Goal: Information Seeking & Learning: Learn about a topic

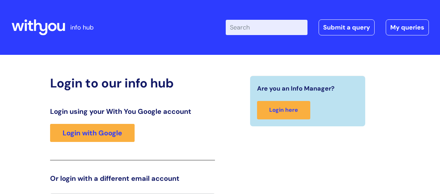
scroll to position [15, 0]
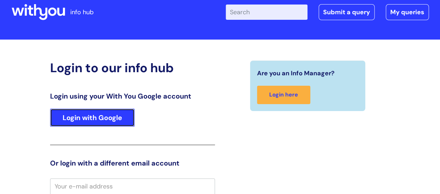
click at [103, 116] on link "Login with Google" at bounding box center [92, 118] width 84 height 18
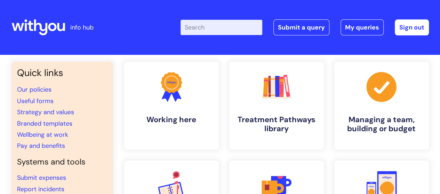
click at [220, 18] on div "Enter your search term here... Search Submit a query My queries Welcome David M…" at bounding box center [271, 27] width 313 height 41
click at [223, 32] on input "Enter your search term here..." at bounding box center [221, 27] width 82 height 15
type input "return to work"
click button "Search" at bounding box center [0, 0] width 0 height 0
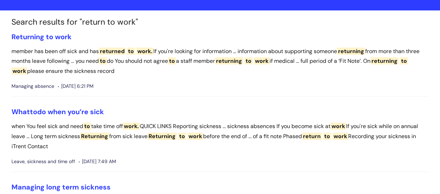
scroll to position [35, 0]
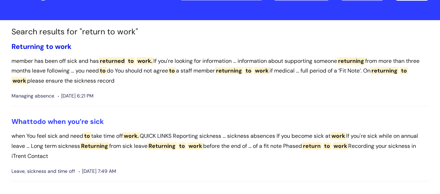
click at [45, 48] on link "Returning to work" at bounding box center [41, 46] width 60 height 9
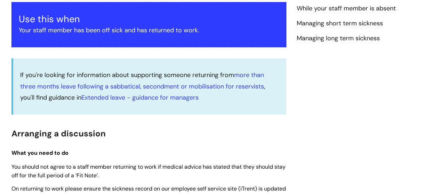
scroll to position [139, 0]
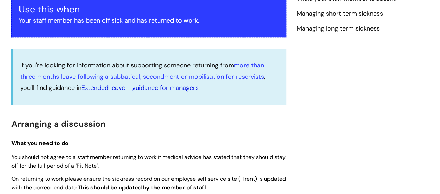
click at [164, 89] on link "Extended leave - guidance for managers" at bounding box center [139, 88] width 117 height 8
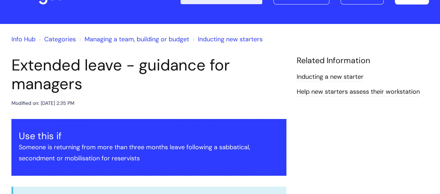
scroll to position [70, 0]
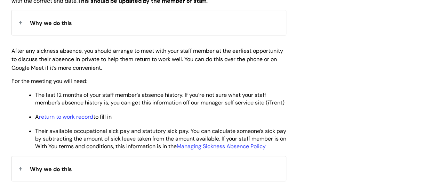
scroll to position [382, 0]
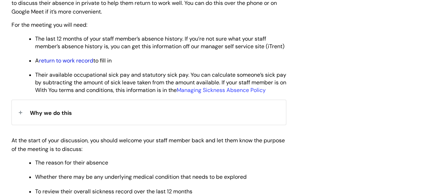
click at [76, 64] on p "A return to work record to fill in" at bounding box center [160, 61] width 251 height 8
click at [79, 64] on link "return to work record" at bounding box center [66, 60] width 54 height 7
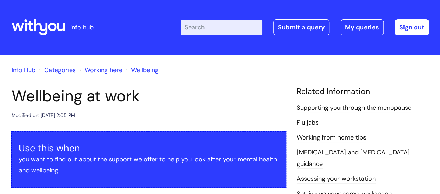
click at [235, 102] on h1 "Wellbeing at work" at bounding box center [148, 96] width 275 height 19
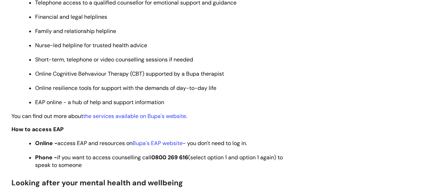
scroll to position [375, 0]
